Goal: Task Accomplishment & Management: Use online tool/utility

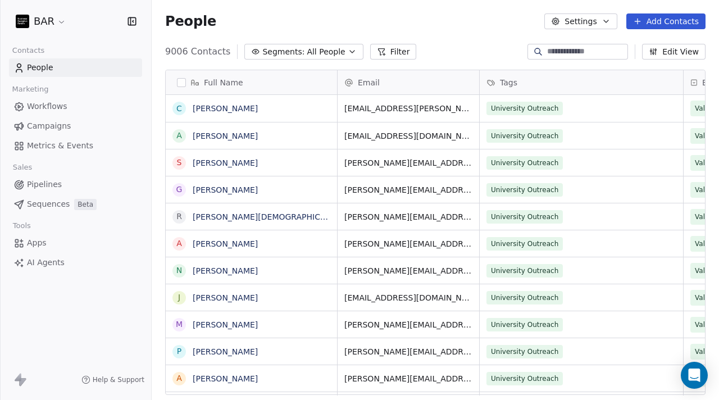
click at [53, 109] on span "Workflows" at bounding box center [47, 107] width 40 height 12
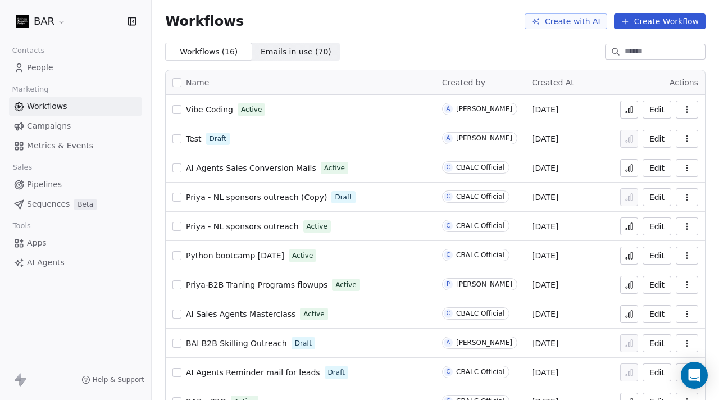
click at [210, 109] on span "Vibe Coding" at bounding box center [209, 109] width 47 height 9
click at [691, 108] on icon "button" at bounding box center [687, 109] width 9 height 9
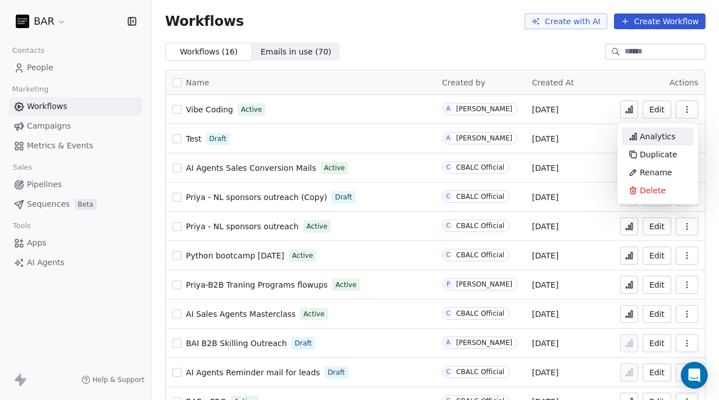
click at [680, 132] on div "Analytics" at bounding box center [658, 137] width 72 height 18
